Goal: Information Seeking & Learning: Learn about a topic

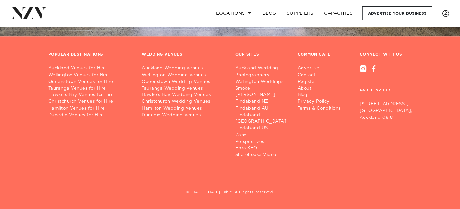
scroll to position [4544, 0]
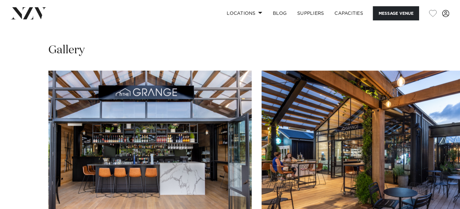
scroll to position [623, 0]
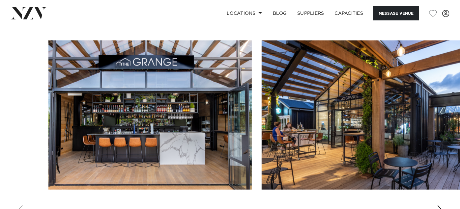
click at [174, 90] on img "1 / 22" at bounding box center [150, 115] width 204 height 149
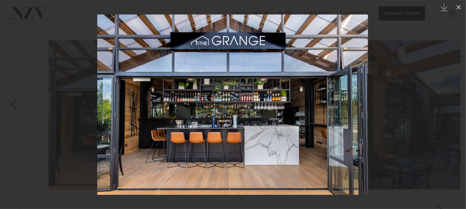
click at [426, 107] on div at bounding box center [233, 104] width 466 height 209
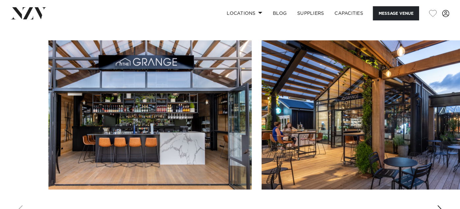
click at [447, 190] on swiper-container at bounding box center [230, 131] width 460 height 181
click at [440, 206] on div "Next slide" at bounding box center [440, 211] width 7 height 11
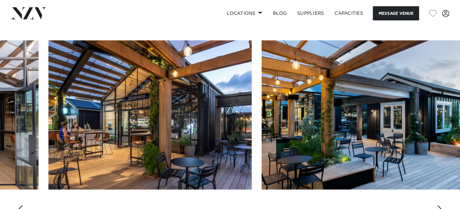
click at [440, 206] on div "Next slide" at bounding box center [440, 211] width 7 height 11
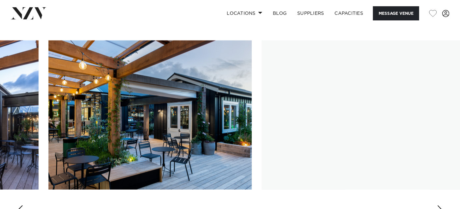
click at [440, 206] on div "Next slide" at bounding box center [440, 211] width 7 height 11
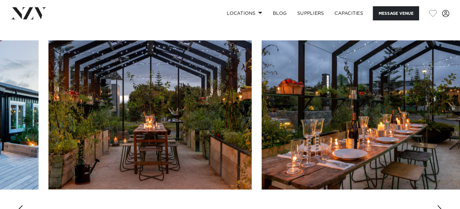
click at [442, 206] on div "Next slide" at bounding box center [440, 211] width 7 height 11
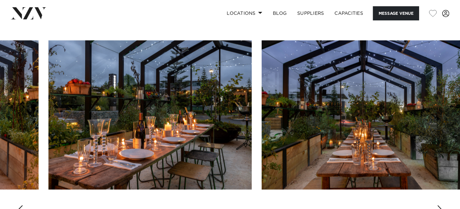
click at [442, 206] on div "Next slide" at bounding box center [440, 211] width 7 height 11
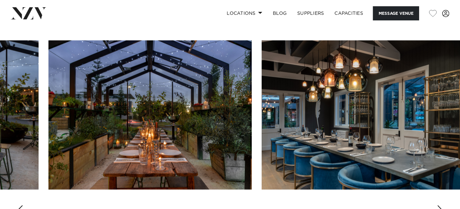
click at [441, 206] on div "Next slide" at bounding box center [440, 211] width 7 height 11
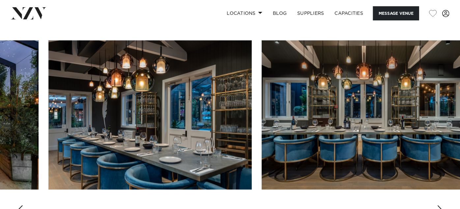
click at [441, 206] on div "Next slide" at bounding box center [440, 211] width 7 height 11
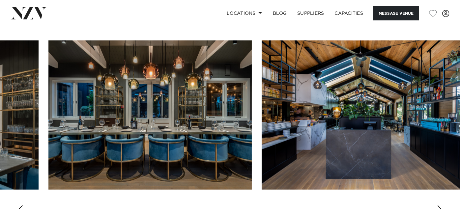
click at [441, 206] on div "Next slide" at bounding box center [440, 211] width 7 height 11
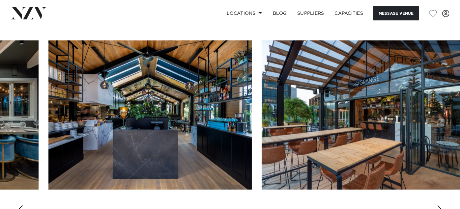
click at [441, 206] on div "Next slide" at bounding box center [440, 211] width 7 height 11
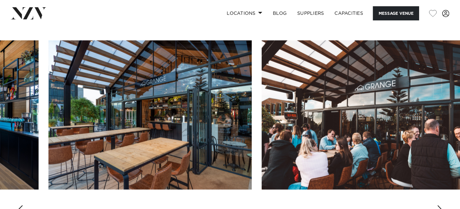
click at [441, 206] on div "Next slide" at bounding box center [440, 211] width 7 height 11
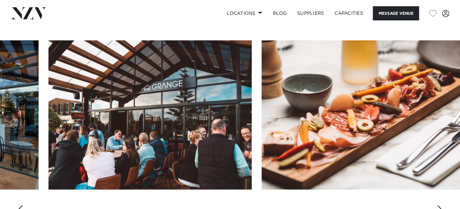
click at [441, 206] on div "Next slide" at bounding box center [440, 211] width 7 height 11
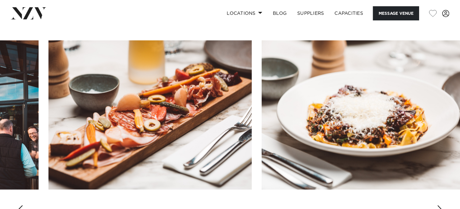
click at [441, 206] on div "Next slide" at bounding box center [440, 211] width 7 height 11
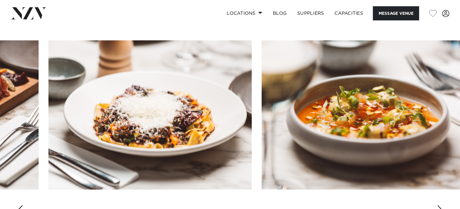
click at [441, 206] on div "Next slide" at bounding box center [440, 211] width 7 height 11
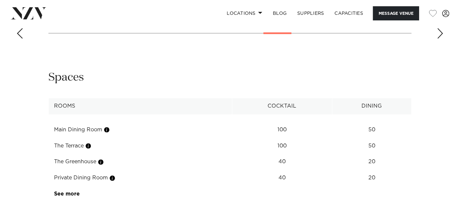
scroll to position [806, 0]
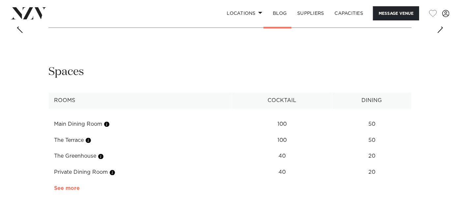
click at [58, 186] on link "See more" at bounding box center [79, 188] width 51 height 5
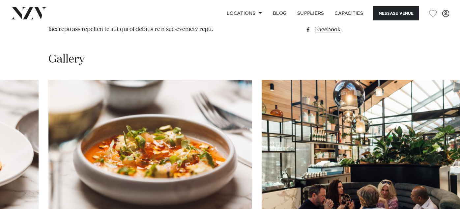
scroll to position [620, 0]
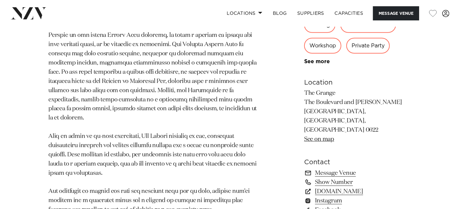
scroll to position [437, 0]
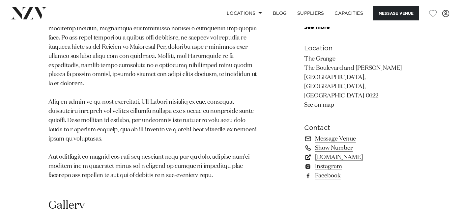
click at [354, 153] on link "thegrangetakapuna.co.nz" at bounding box center [358, 157] width 108 height 9
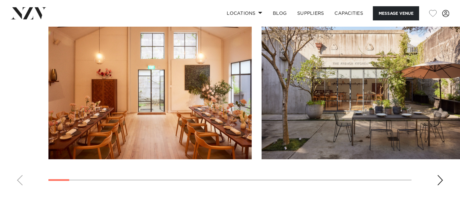
scroll to position [623, 0]
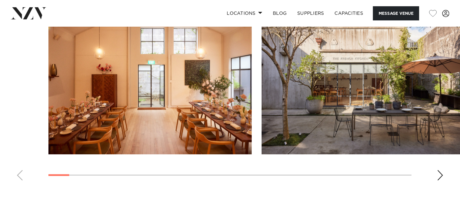
click at [440, 171] on div "Next slide" at bounding box center [440, 176] width 7 height 11
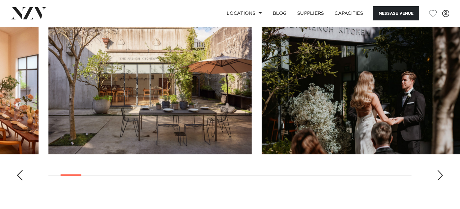
click at [440, 171] on div "Next slide" at bounding box center [440, 176] width 7 height 11
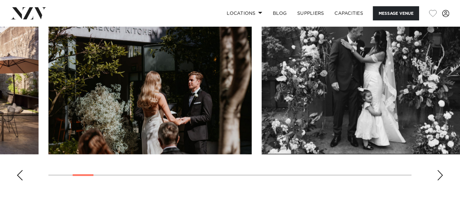
click at [440, 171] on div "Next slide" at bounding box center [440, 176] width 7 height 11
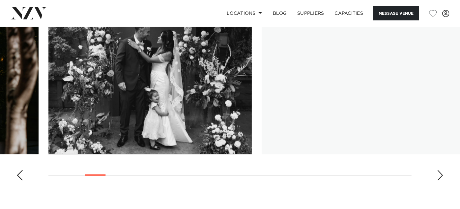
click at [440, 171] on div "Next slide" at bounding box center [440, 176] width 7 height 11
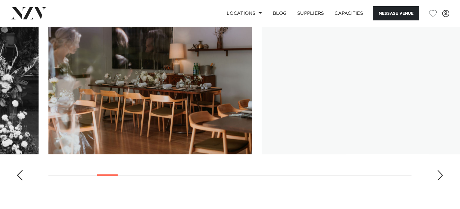
click at [440, 171] on div "Next slide" at bounding box center [440, 176] width 7 height 11
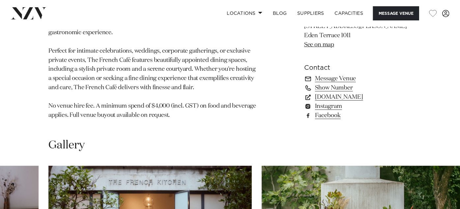
scroll to position [403, 0]
